Goal: Information Seeking & Learning: Learn about a topic

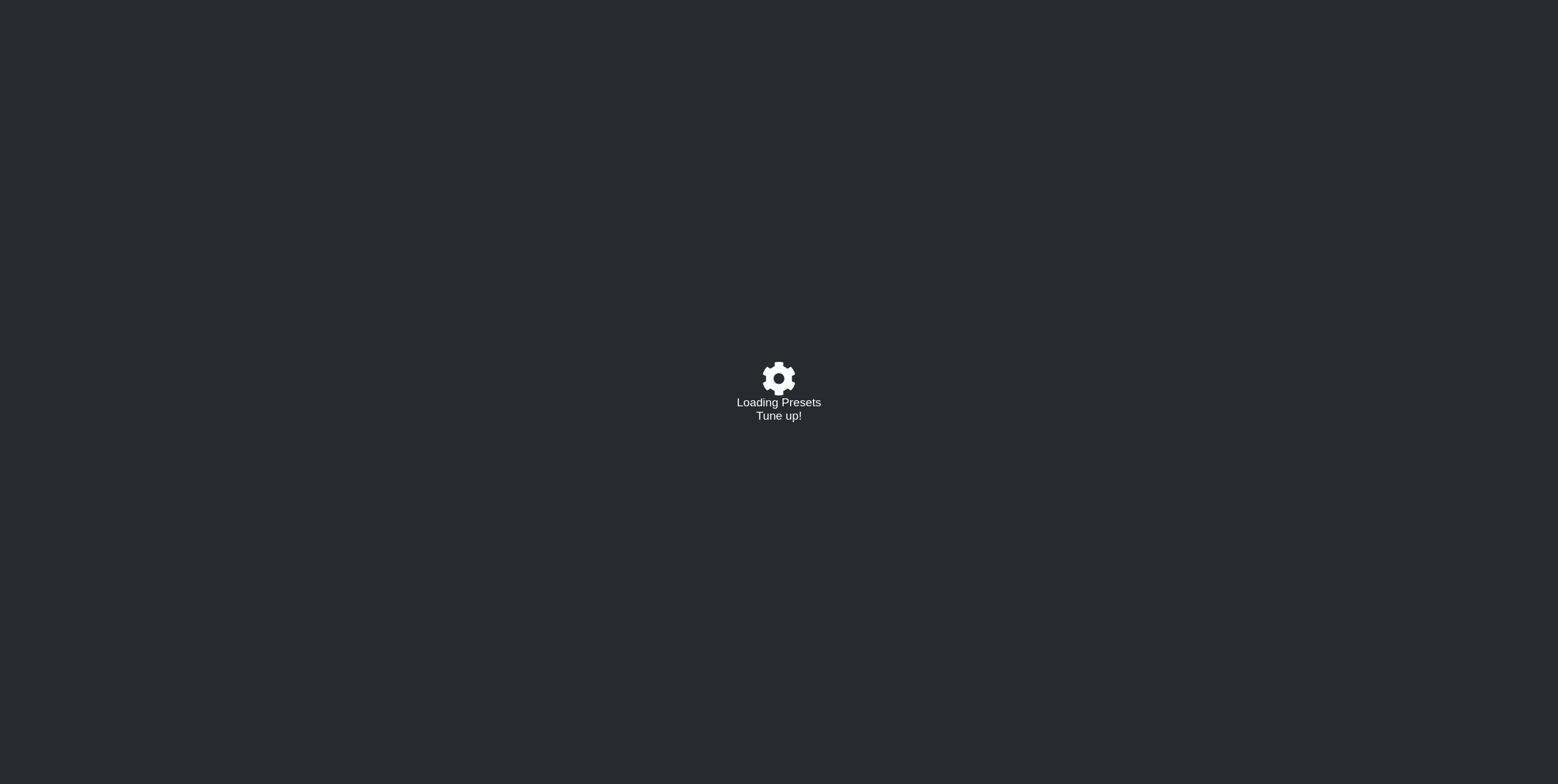
select select "/023574770558"
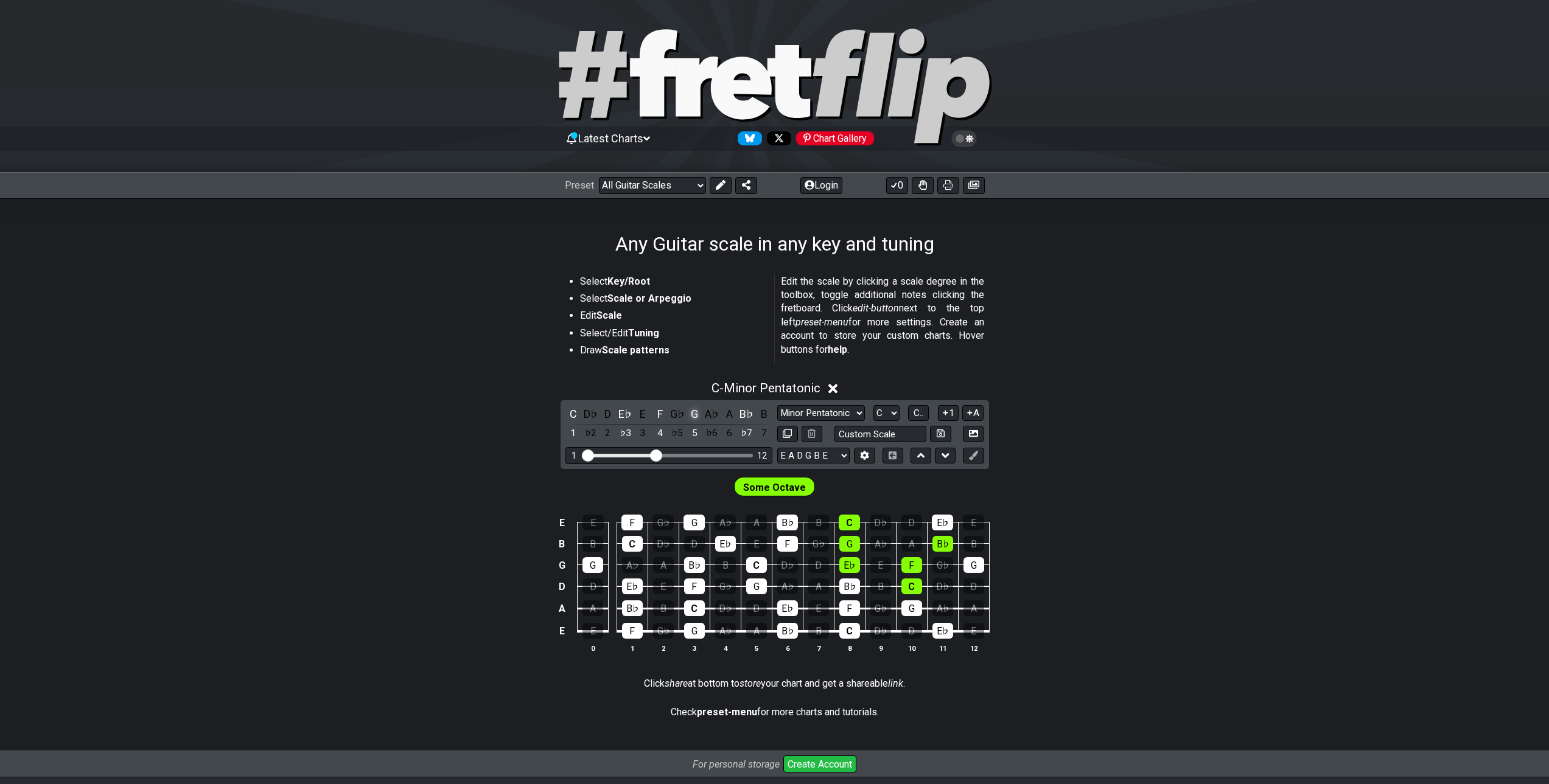
click at [694, 414] on div "G" at bounding box center [694, 414] width 16 height 17
click at [817, 460] on select "E A D G B E E A D G B E E A D G B E B E A D F♯ B A D G C E A D A D G B E E♭ A♭ …" at bounding box center [814, 456] width 73 height 17
click at [778, 448] on select "E A D G B E E A D G B E E A D G B E B E A D F♯ B A D G C E A D A D G B E E♭ A♭ …" at bounding box center [814, 456] width 73 height 17
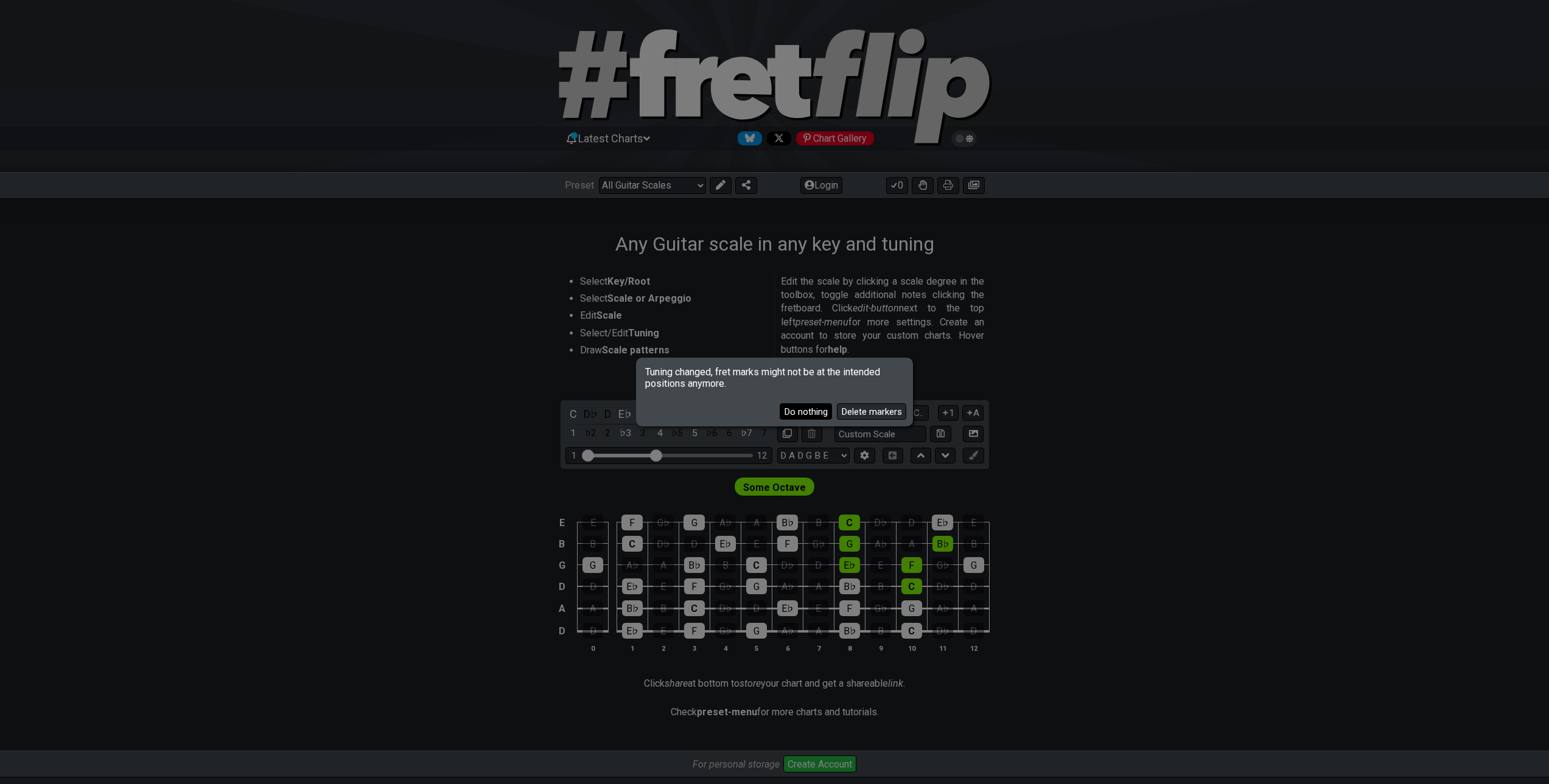
click at [823, 413] on button "Do nothing" at bounding box center [805, 411] width 52 height 17
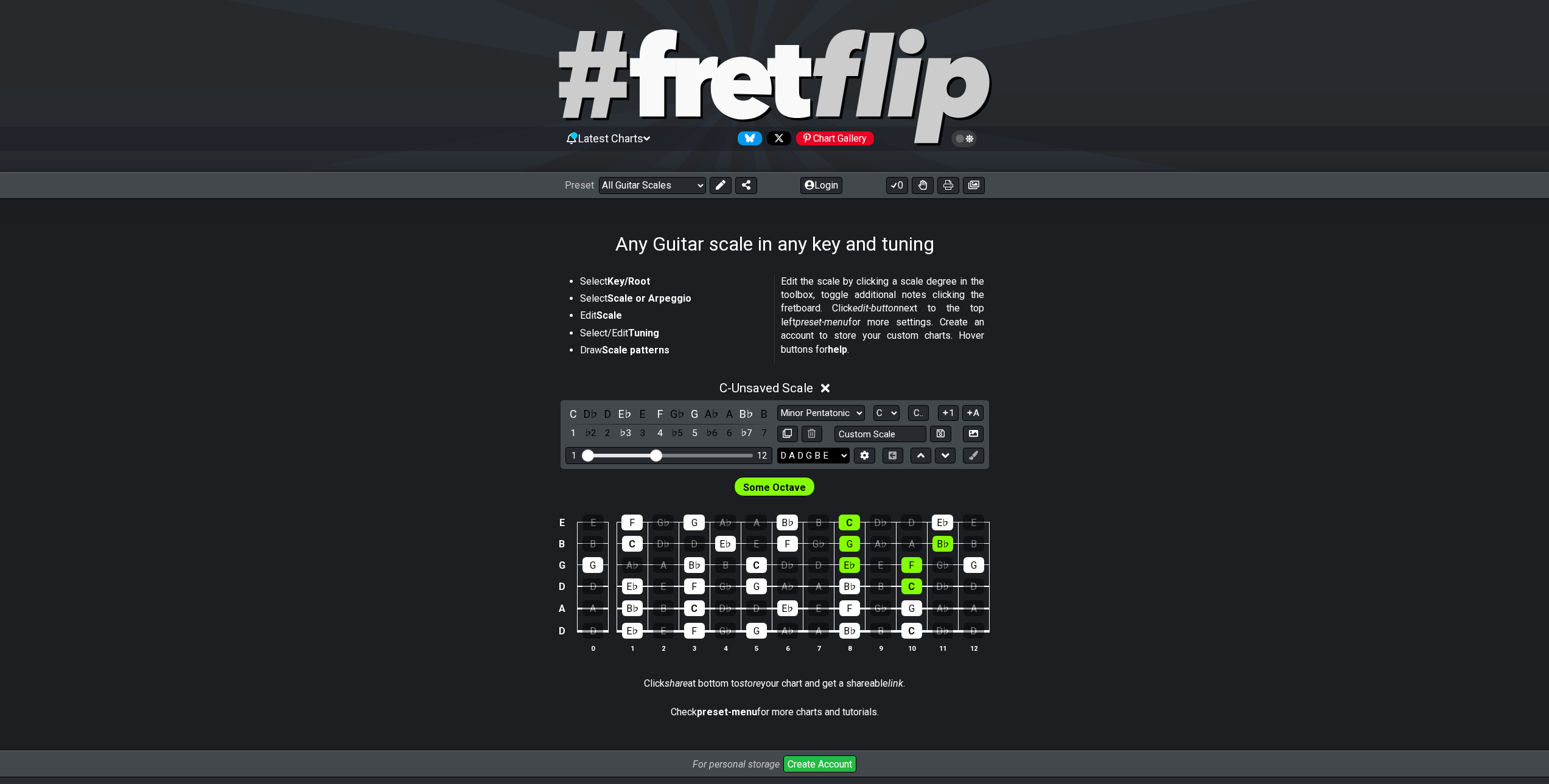
click at [829, 457] on select "E A D G B E E A D G B E E A D G B E B E A D F♯ B A D G C E A D A D G B E E♭ A♭ …" at bounding box center [814, 456] width 73 height 17
select select "E A D G B E"
click at [778, 448] on select "E A D G B E E A D G B E E A D G B E B E A D F♯ B A D G C E A D A D G B E E♭ A♭ …" at bounding box center [814, 456] width 73 height 17
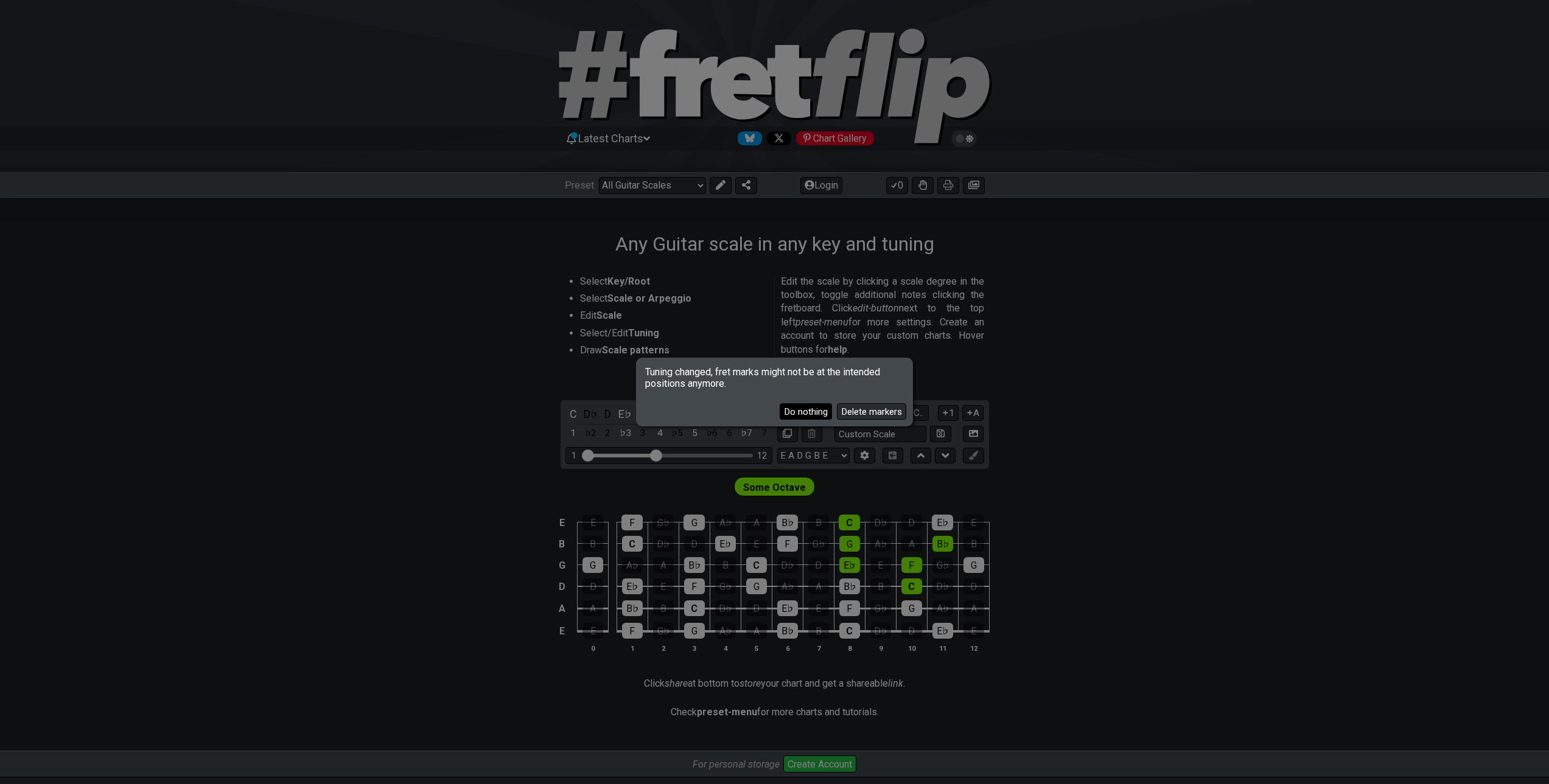
click at [793, 408] on button "Do nothing" at bounding box center [805, 411] width 52 height 17
